Goal: Transaction & Acquisition: Purchase product/service

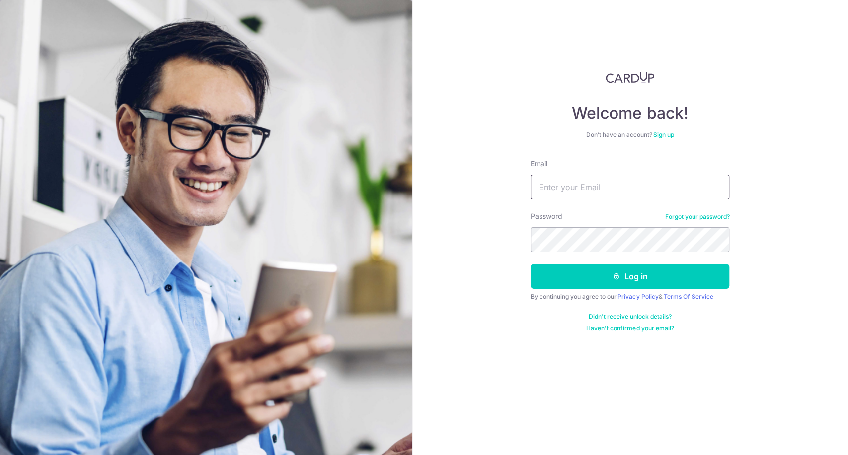
click at [617, 188] on input "Email" at bounding box center [629, 187] width 199 height 25
type input "jeffsun@reform.asia"
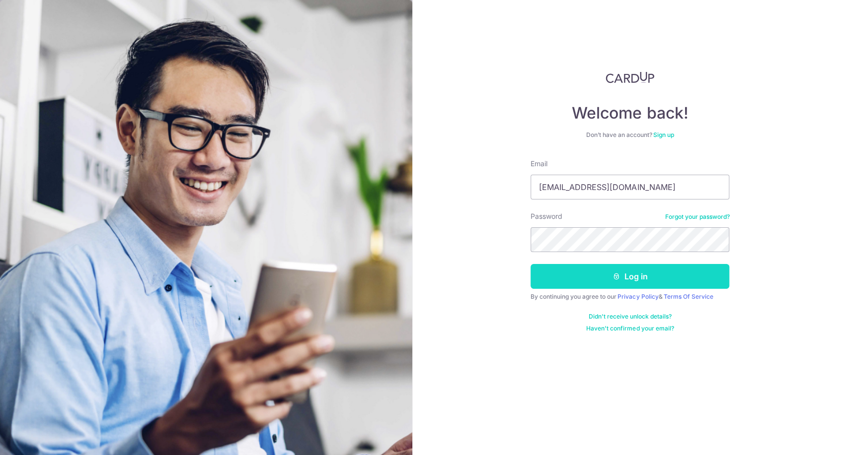
click at [567, 279] on button "Log in" at bounding box center [629, 276] width 199 height 25
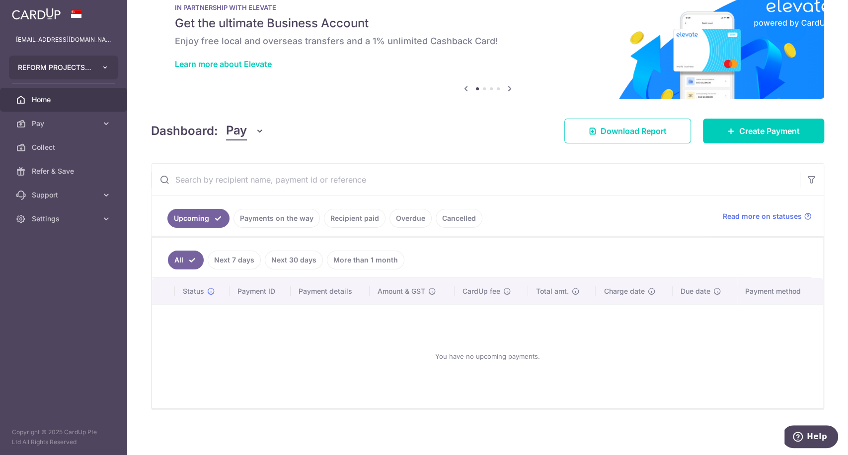
click at [99, 71] on button "REFORM PROJECTS PTE. LTD." at bounding box center [63, 68] width 109 height 24
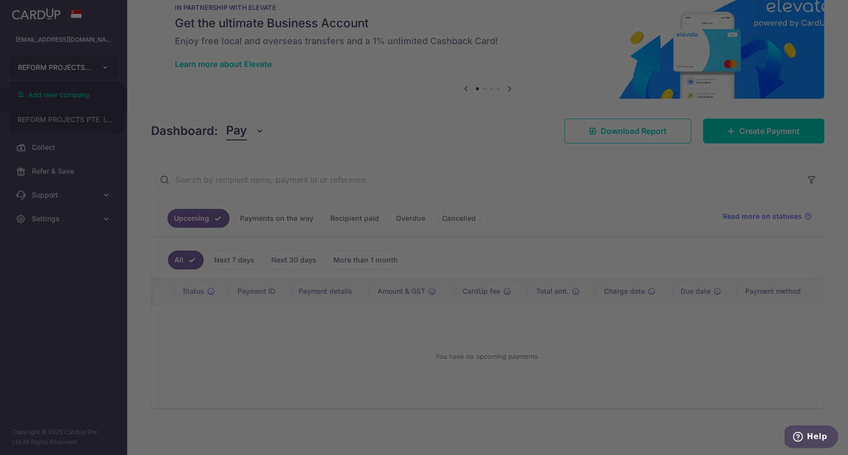
click at [99, 71] on div at bounding box center [428, 230] width 856 height 460
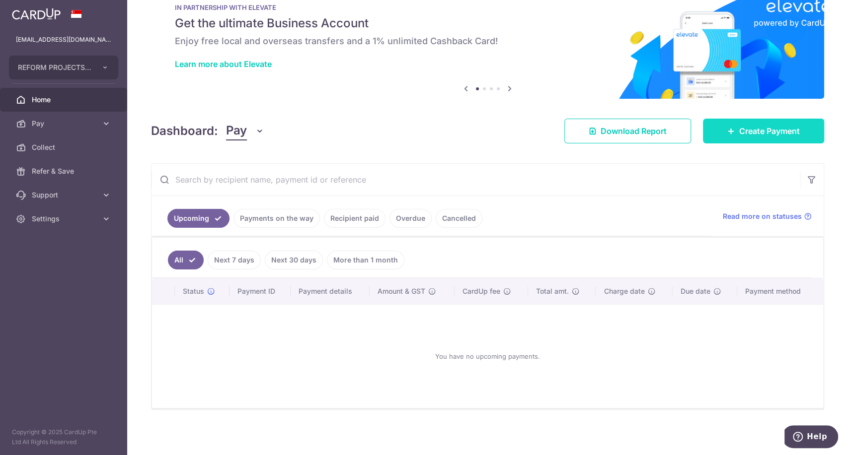
click at [775, 132] on span "Create Payment" at bounding box center [769, 131] width 61 height 12
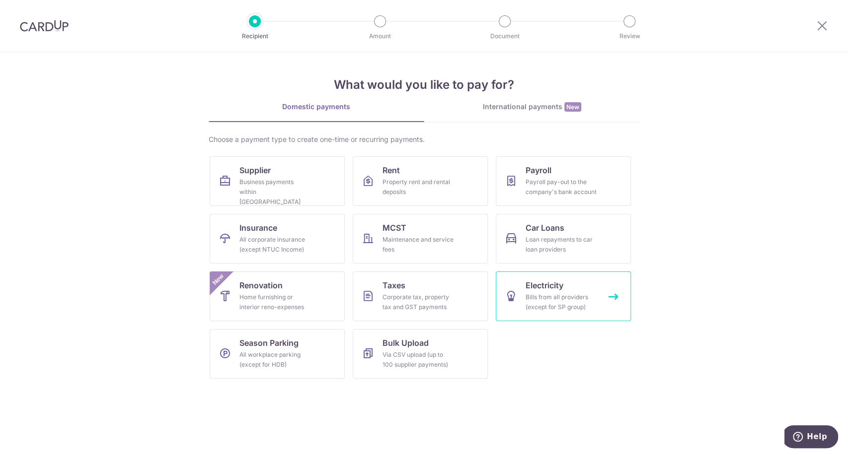
click at [579, 299] on div "Bills from all providers (except for SP group)" at bounding box center [561, 302] width 72 height 20
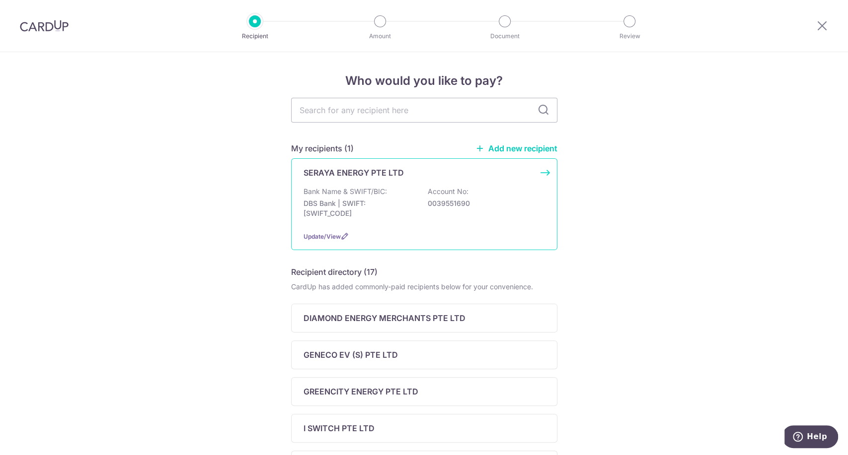
click at [474, 196] on div "Bank Name & SWIFT/BIC: DBS Bank | SWIFT: [SWIFT_CODE] Account No: 0039551690" at bounding box center [423, 205] width 241 height 37
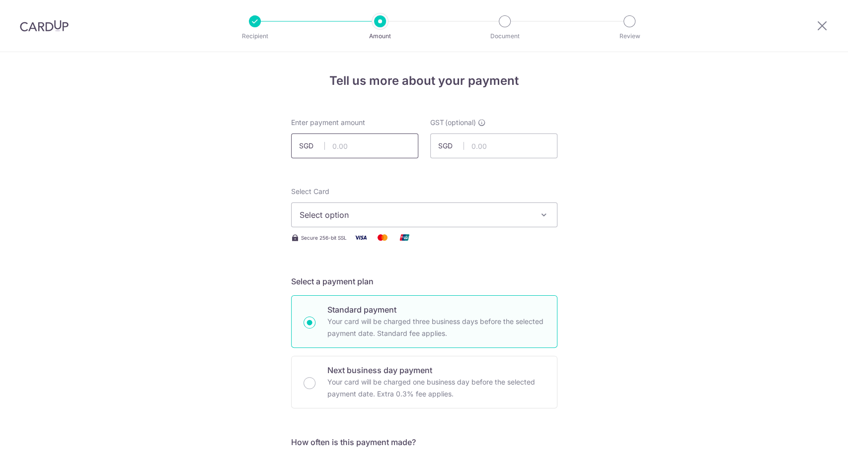
click at [359, 144] on input "text" at bounding box center [354, 146] width 127 height 25
type input "159.92"
click at [437, 215] on span "Select option" at bounding box center [414, 215] width 231 height 12
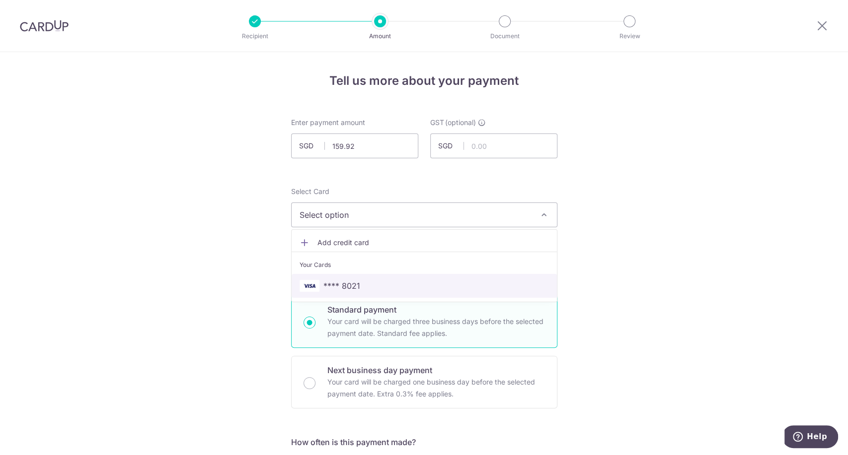
click at [460, 285] on span "**** 8021" at bounding box center [423, 286] width 249 height 12
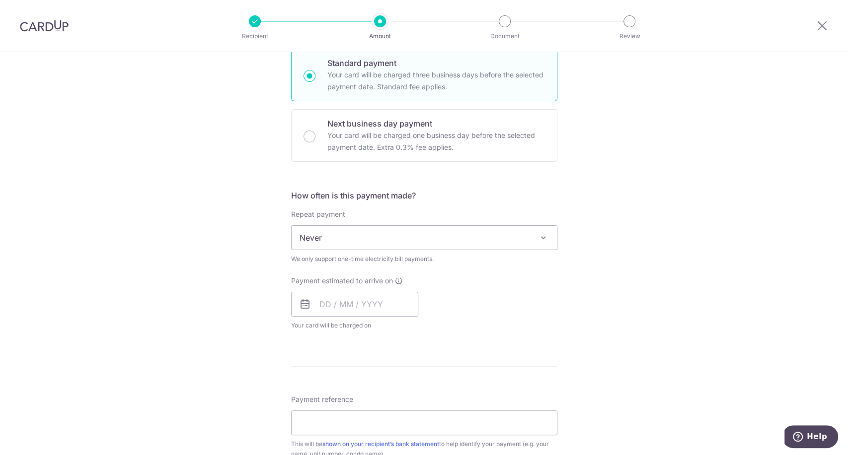
scroll to position [267, 0]
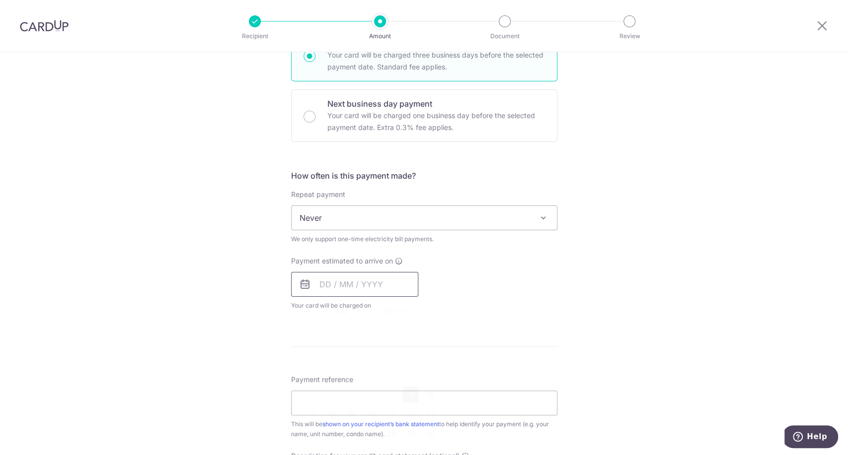
click at [366, 287] on input "text" at bounding box center [354, 284] width 127 height 25
click at [323, 437] on link "25" at bounding box center [331, 435] width 16 height 16
type input "[DATE]"
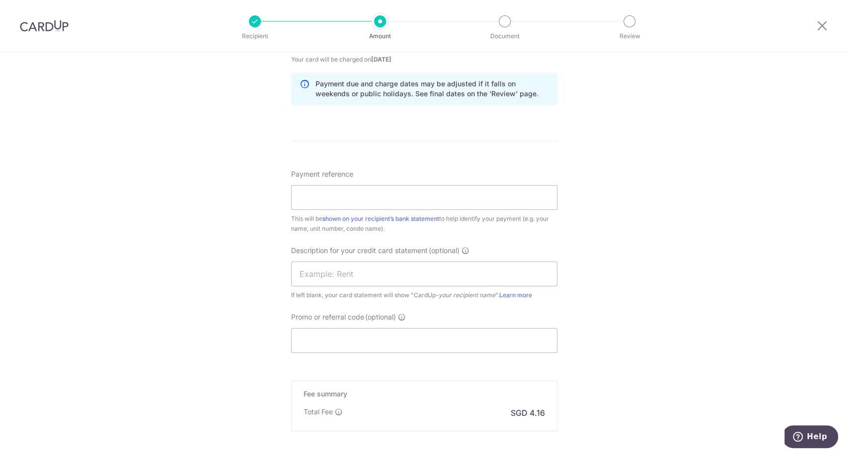
scroll to position [512, 0]
click at [406, 198] on input "Payment reference" at bounding box center [424, 198] width 266 height 25
type input "GC8134662C"
paste input "BOFF185"
click at [354, 332] on input "BOFF185" at bounding box center [424, 341] width 266 height 25
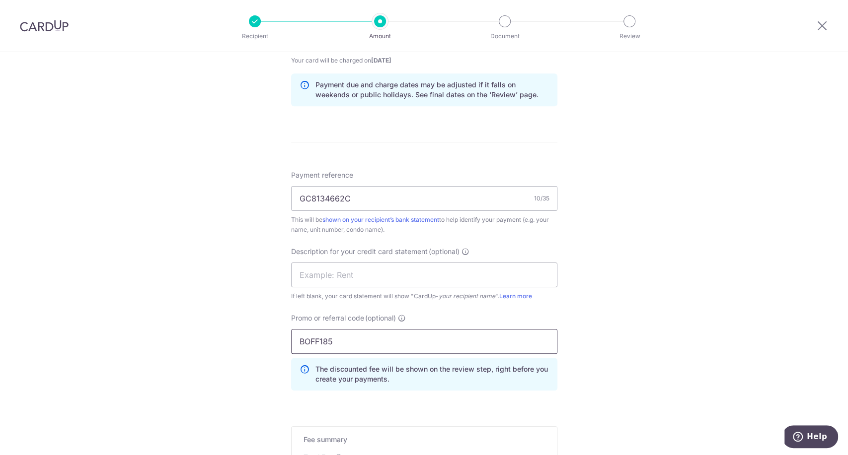
type input "BOFF185"
click at [586, 298] on div "Tell us more about your payment Enter payment amount SGD 159.92 159.92 GST (opt…" at bounding box center [424, 72] width 848 height 1064
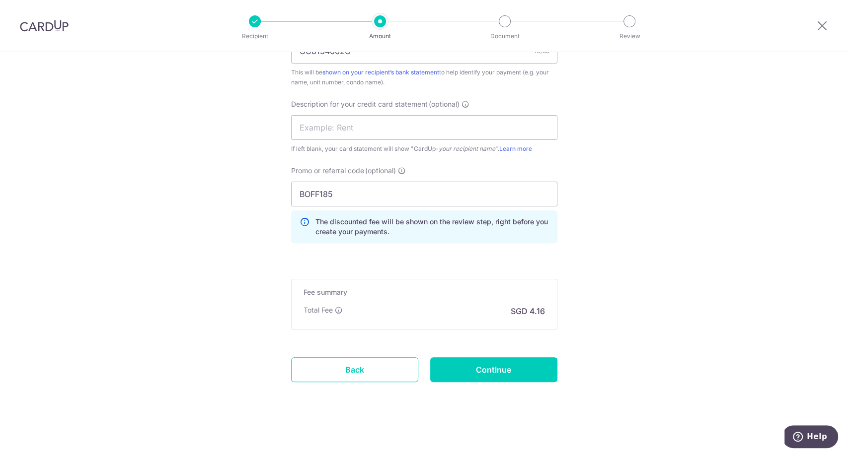
scroll to position [659, 0]
click at [496, 373] on input "Continue" at bounding box center [493, 370] width 127 height 25
type input "Create Schedule"
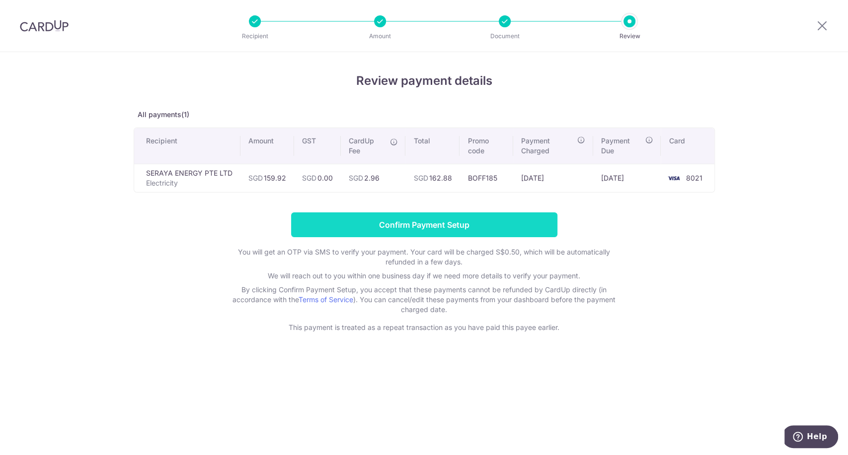
click at [461, 222] on input "Confirm Payment Setup" at bounding box center [424, 225] width 266 height 25
